Goal: Communication & Community: Participate in discussion

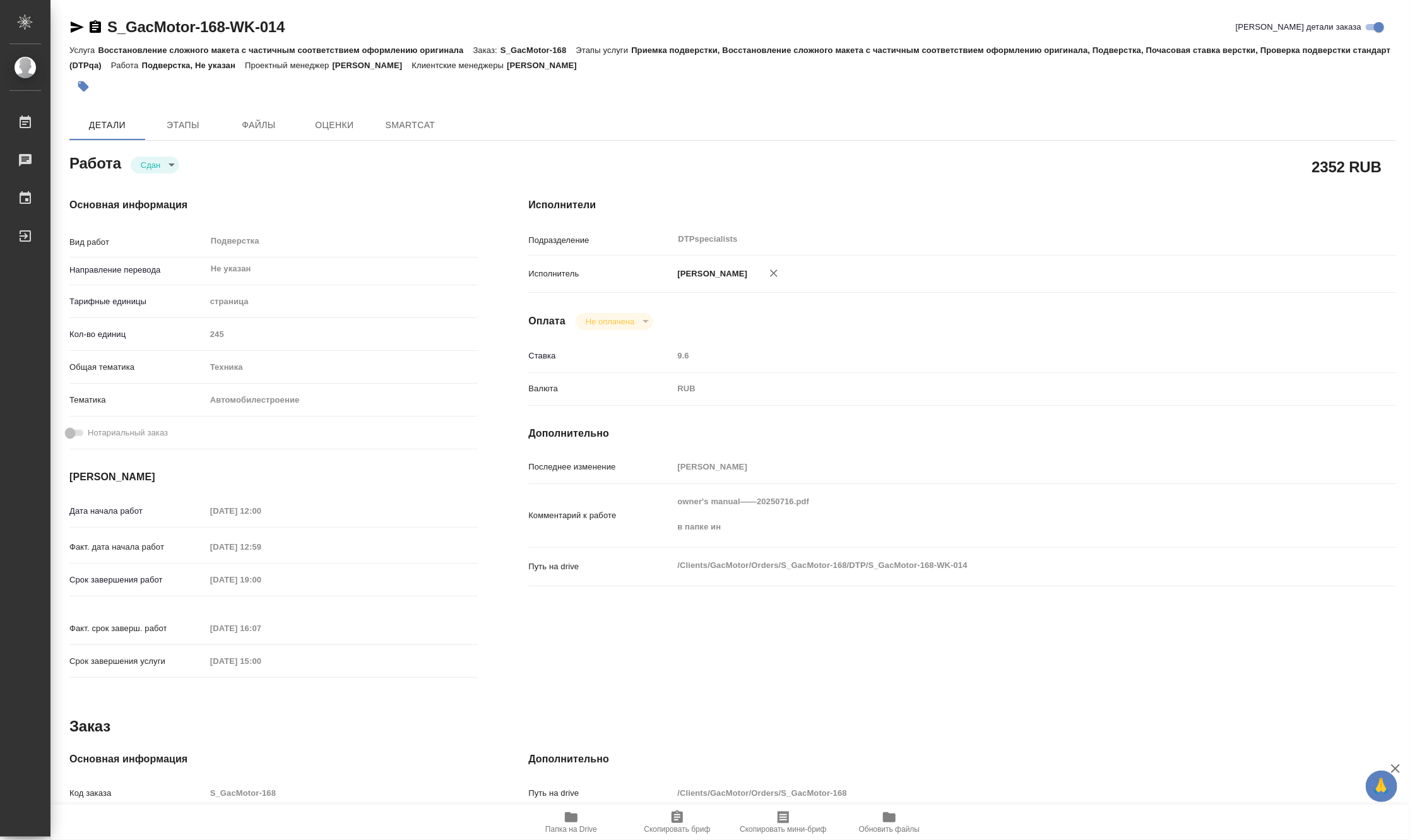
type textarea "x"
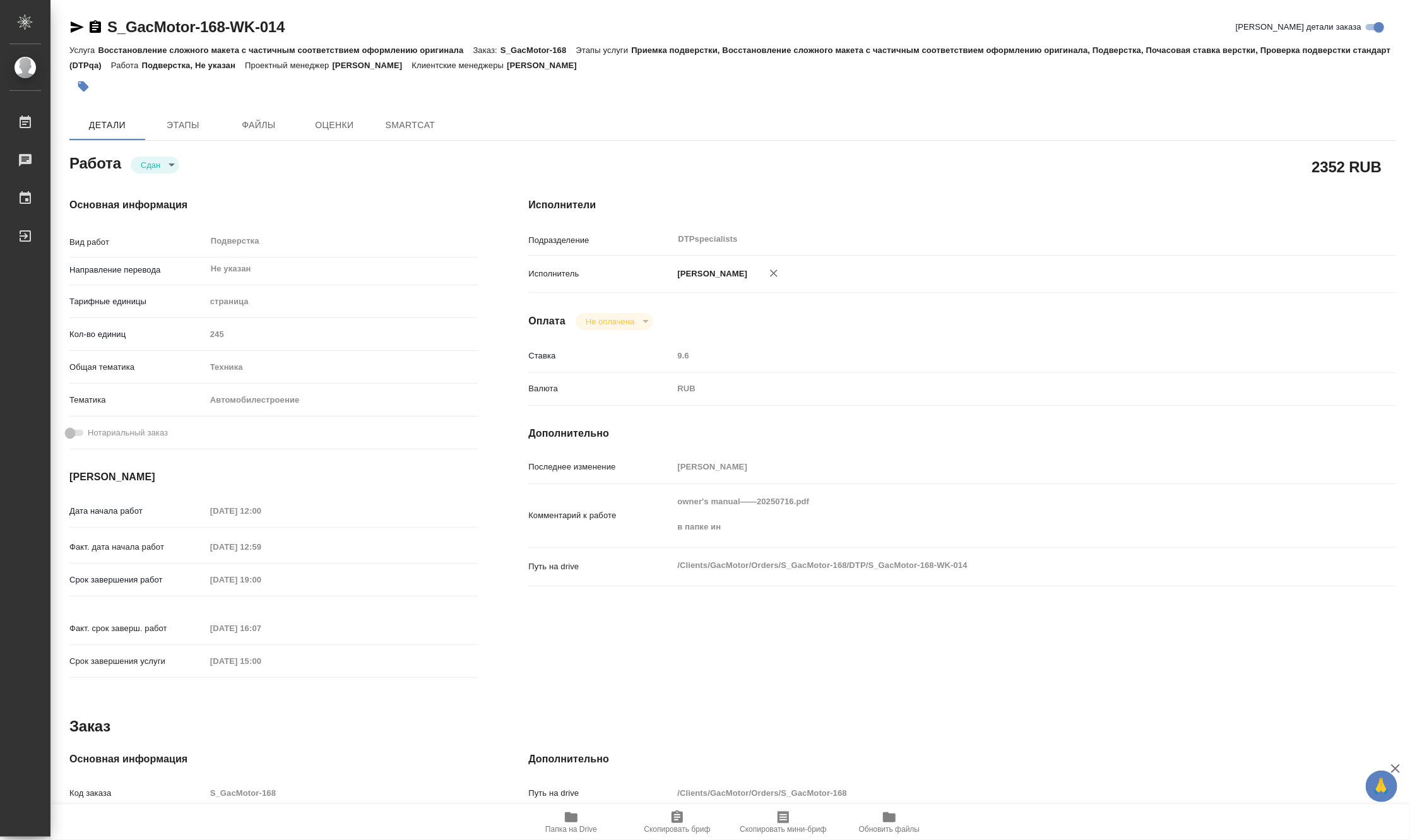
type textarea "x"
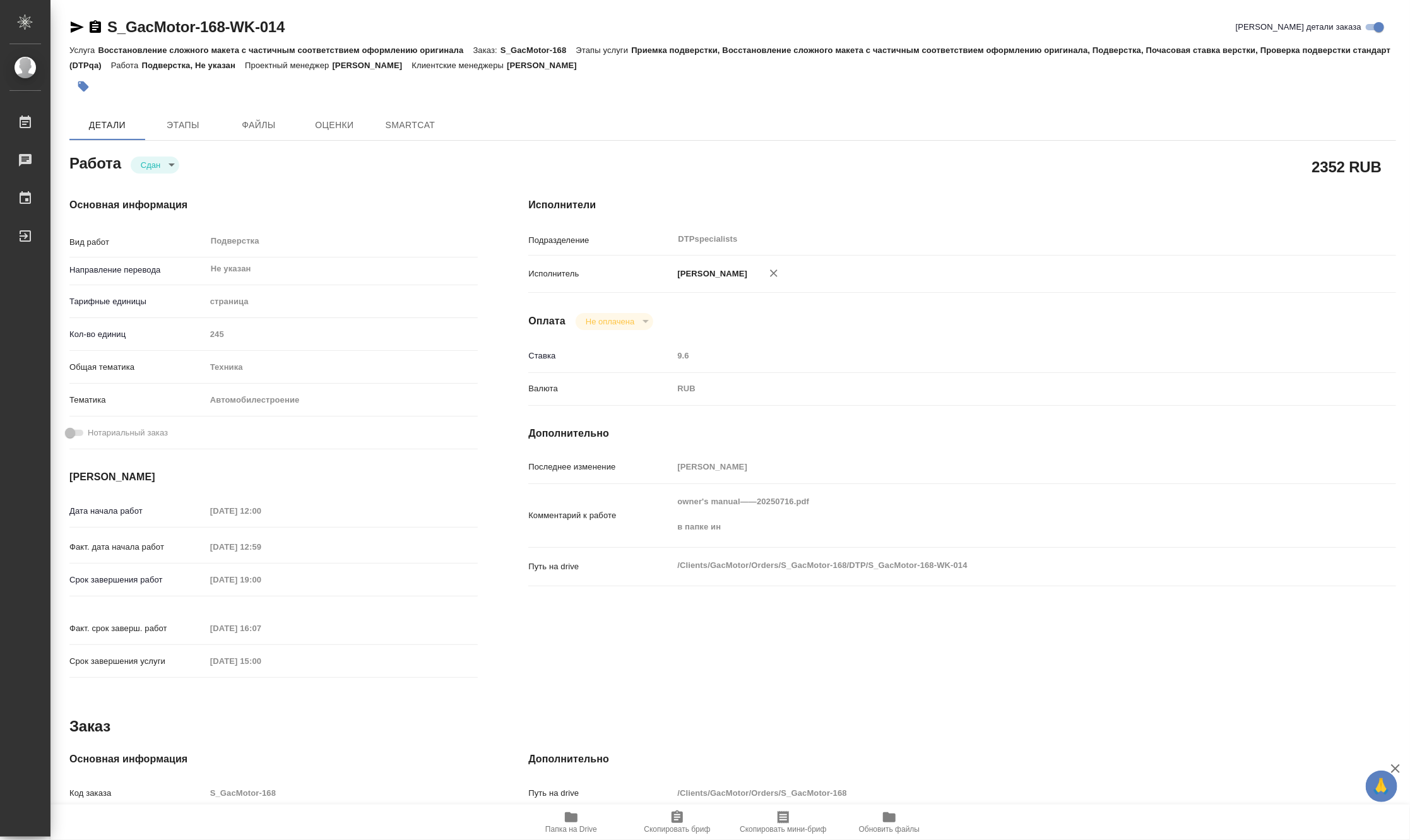
type textarea "x"
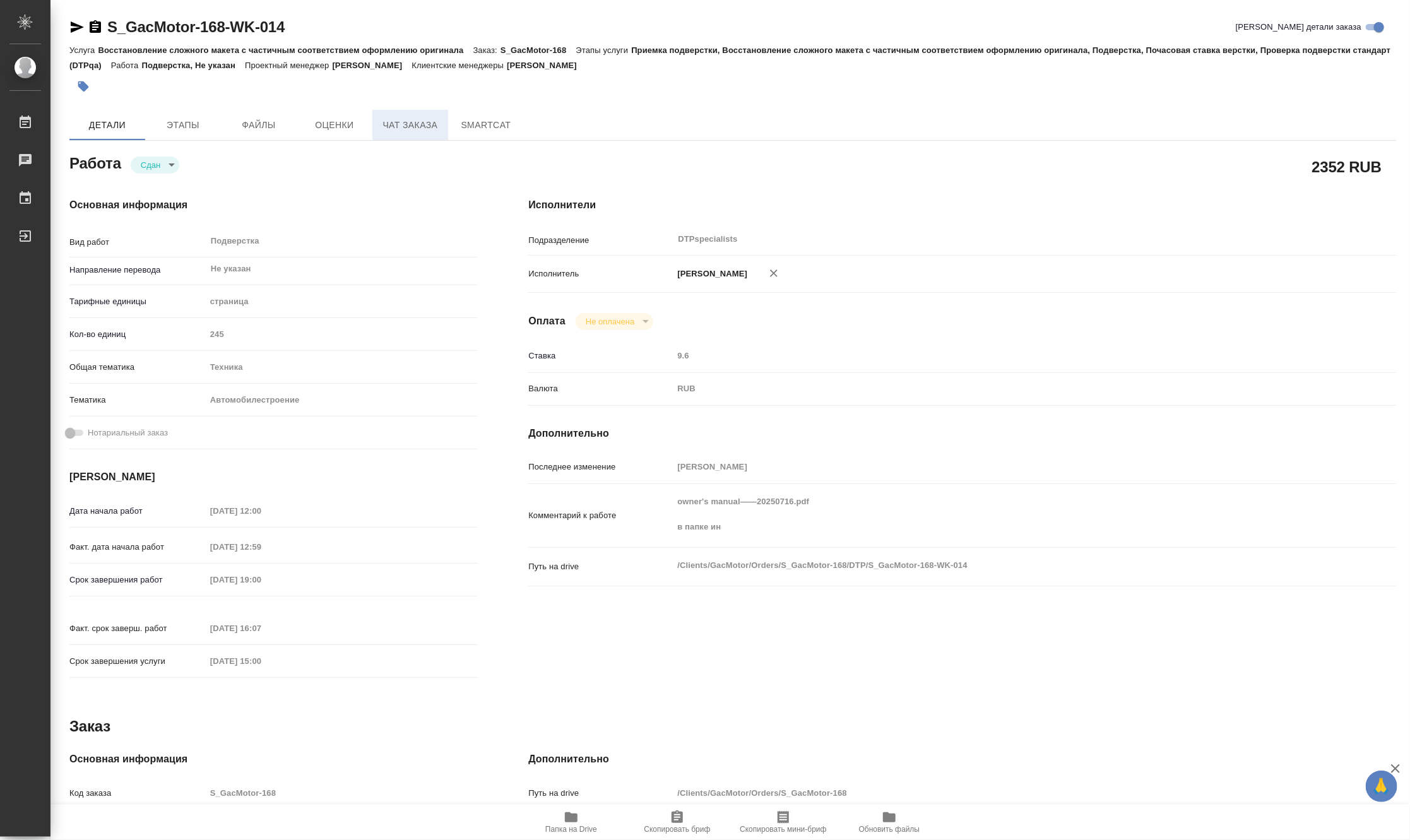
click at [416, 124] on span "Чат заказа" at bounding box center [410, 125] width 61 height 15
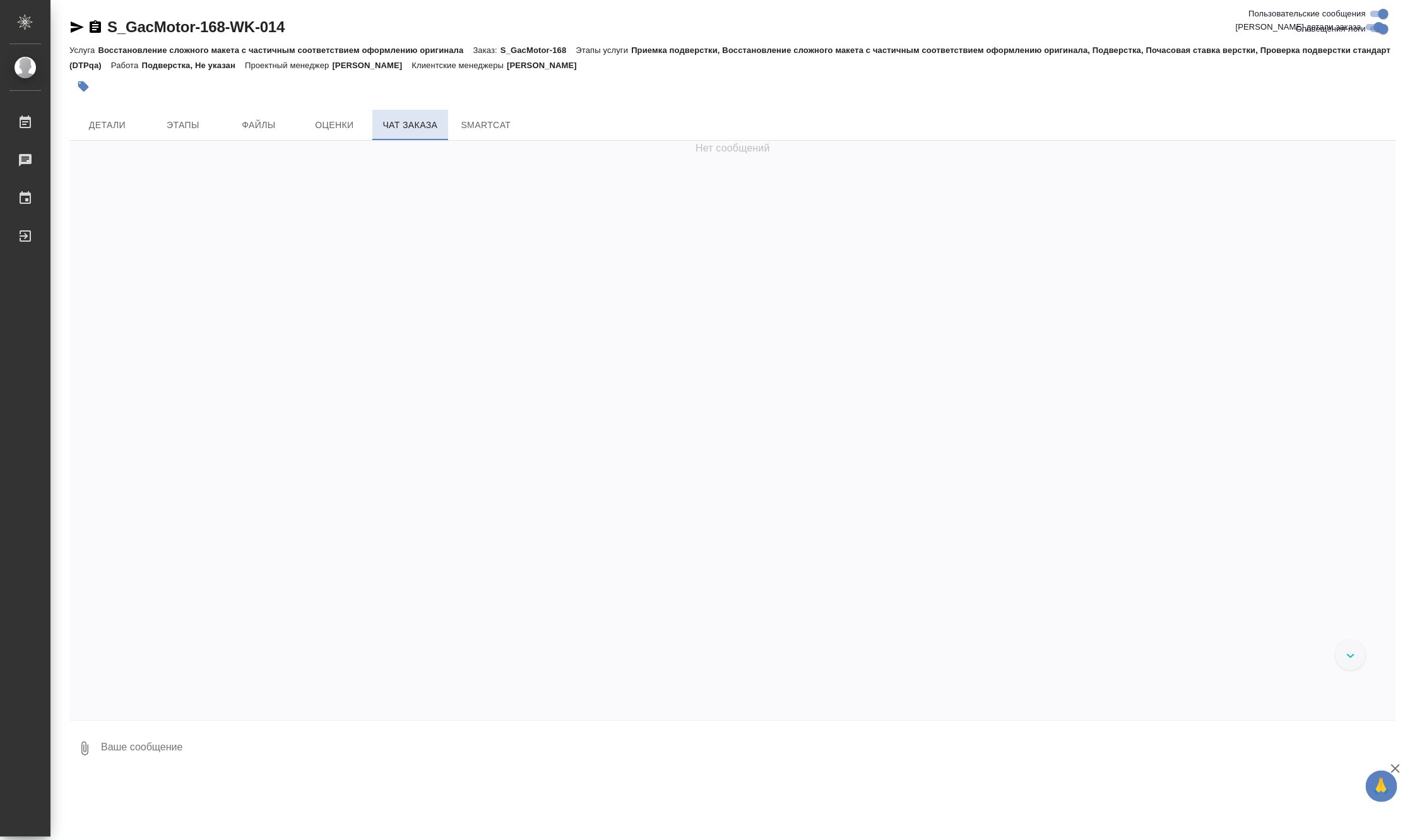
scroll to position [47584, 0]
